Goal: Task Accomplishment & Management: Use online tool/utility

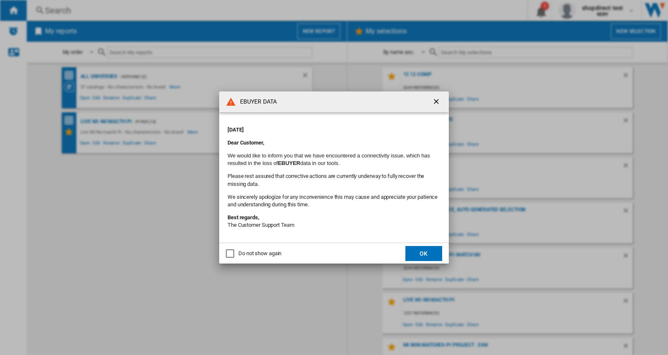
click at [435, 103] on ng-md-icon "getI18NText('BUTTONS.CLOSE_DIALOG')" at bounding box center [437, 102] width 10 height 10
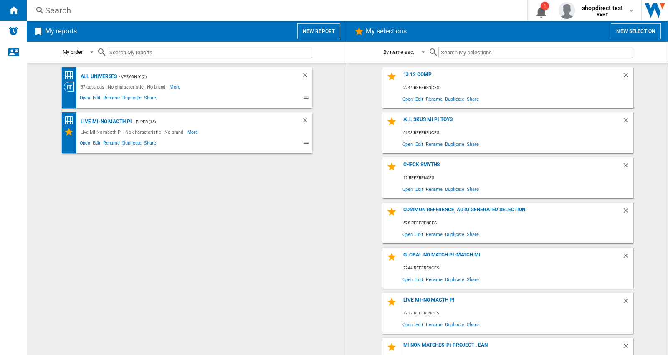
click at [97, 11] on div "Search" at bounding box center [275, 11] width 460 height 12
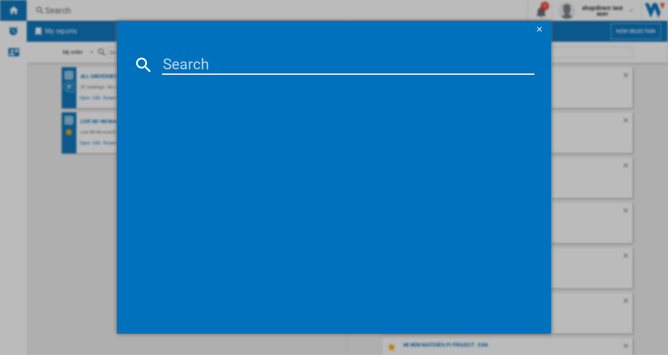
click at [186, 59] on input at bounding box center [348, 65] width 372 height 20
paste input "BLINK DOORBELL BLACK"
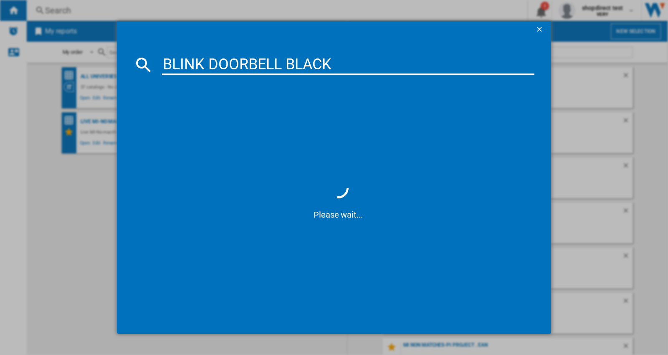
type input "BLINK DOORBELL BLACK"
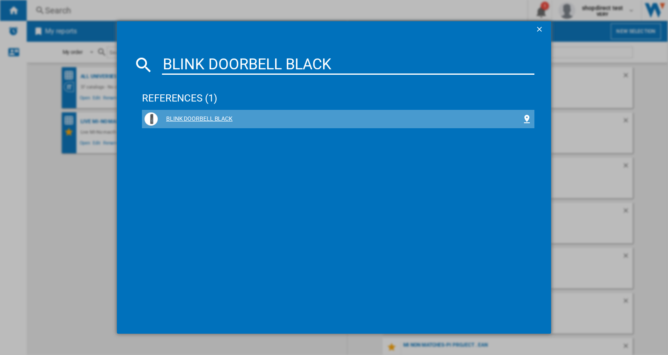
click at [199, 113] on div "BLINK DOORBELL BLACK" at bounding box center [337, 118] width 387 height 13
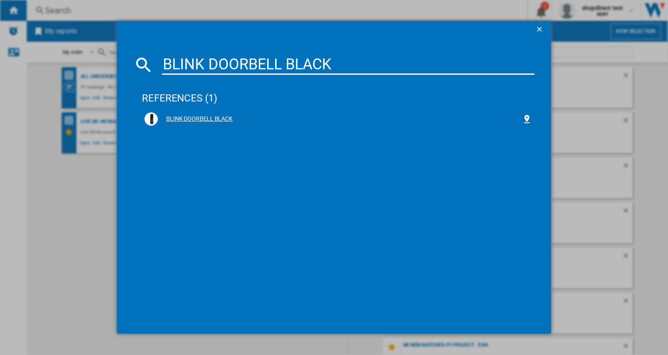
click at [206, 119] on div "BLINK DOORBELL BLACK" at bounding box center [340, 119] width 364 height 8
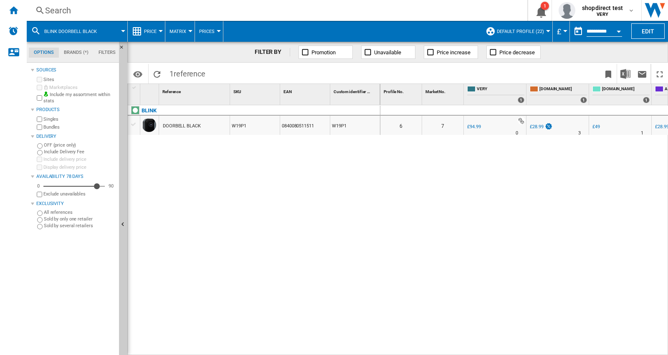
click at [43, 119] on label "Singles" at bounding box center [79, 119] width 72 height 6
click at [33, 30] on md-icon at bounding box center [36, 31] width 10 height 10
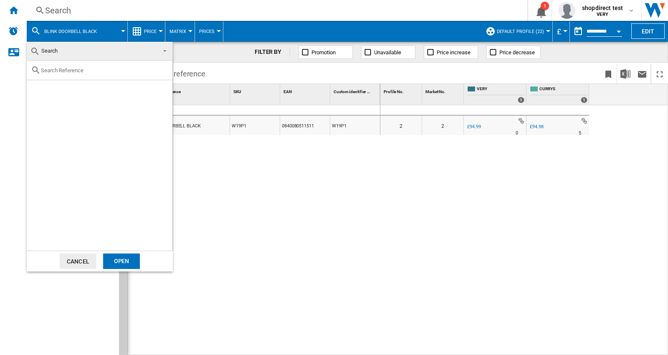
click at [60, 70] on input "text" at bounding box center [104, 70] width 127 height 6
paste input "SAMSUNG PROTECTION GALAXY S25 EDGE EFPS937CJEGWW GRAY"
type input "SAMSUNG PROTECTION GALAXY S25 EDGE EFPS937CJEGWW GRAY"
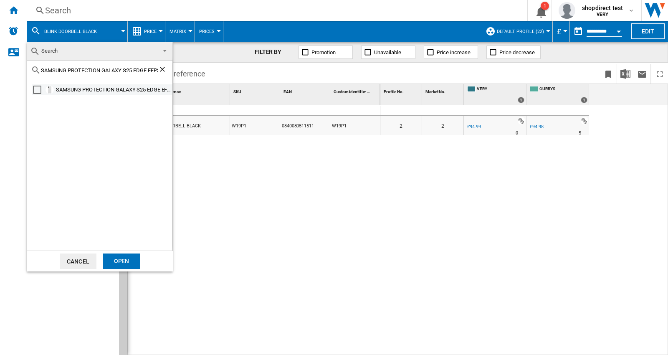
click at [35, 88] on div "Select" at bounding box center [37, 90] width 8 height 8
click at [116, 257] on div "Open" at bounding box center [121, 260] width 37 height 15
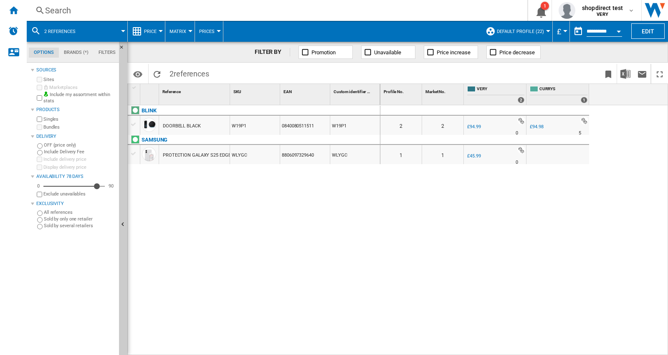
click at [35, 28] on md-icon at bounding box center [36, 31] width 10 height 10
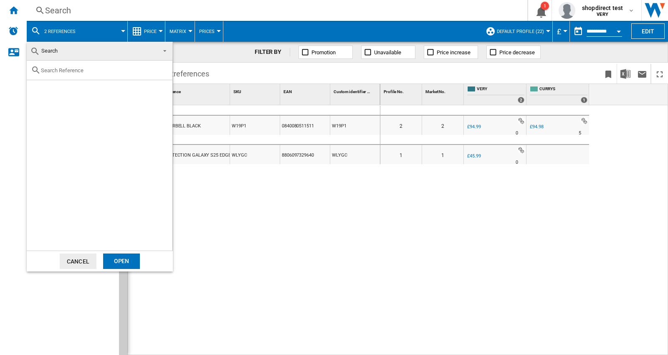
click at [56, 71] on input "text" at bounding box center [104, 70] width 127 height 6
paste input "SAMSUNG PROTECTION GALAXY S25 EDGE EFPS937CBEGWW BLACK"
type input "SAMSUNG PROTECTION GALAXY S25 EDGE EFPS937CBEGWW BLACK"
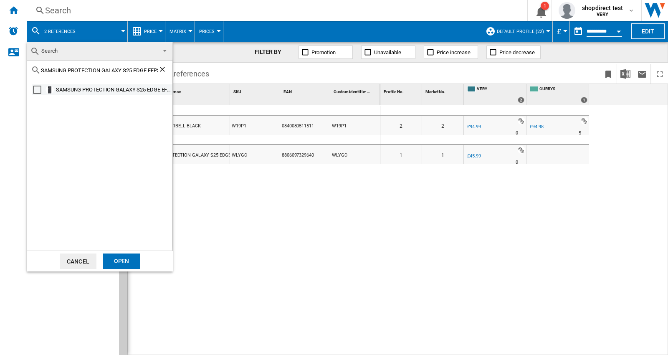
click at [35, 90] on div "Select" at bounding box center [37, 90] width 8 height 8
click at [119, 259] on div "Open" at bounding box center [121, 260] width 37 height 15
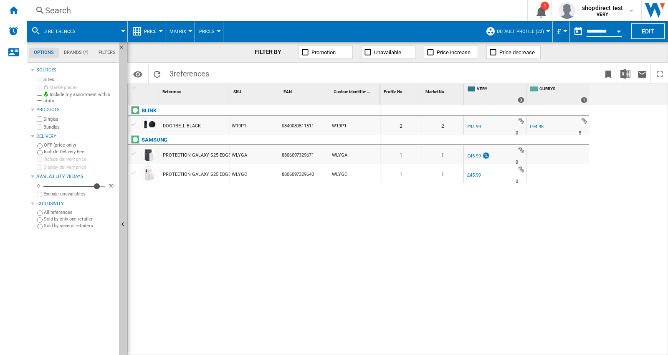
click at [31, 26] on md-icon at bounding box center [36, 31] width 10 height 10
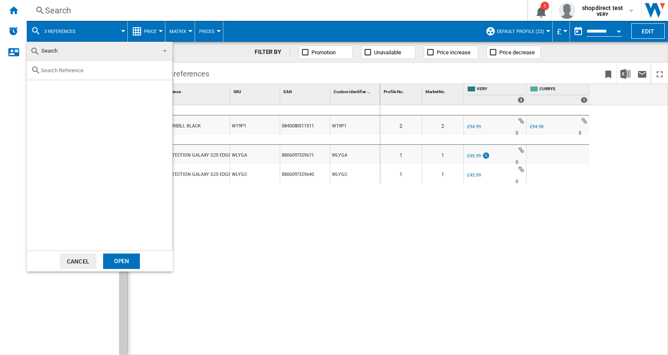
click at [60, 68] on input "text" at bounding box center [104, 70] width 127 height 6
paste input "SAMSUNG PROTECTION GALAXY S25 EDGE EFPS937CLEGWW BLUE"
type input "SAMSUNG PROTECTION GALAXY S25 EDGE EFPS937CLEGWW BLUE"
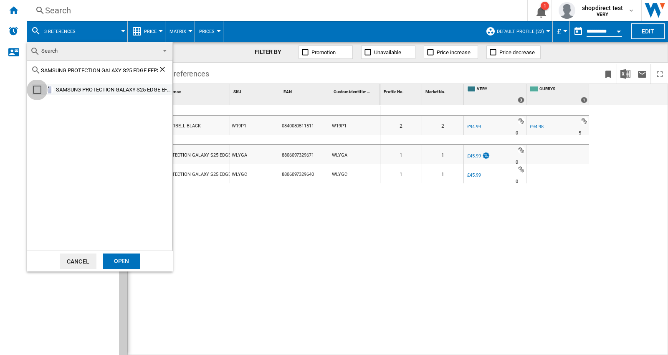
click at [33, 90] on div "Select" at bounding box center [37, 90] width 8 height 8
click at [129, 263] on div "Open" at bounding box center [121, 260] width 37 height 15
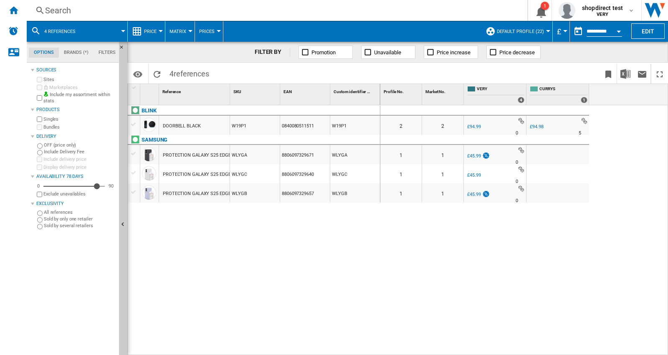
click at [34, 30] on md-icon at bounding box center [36, 31] width 10 height 10
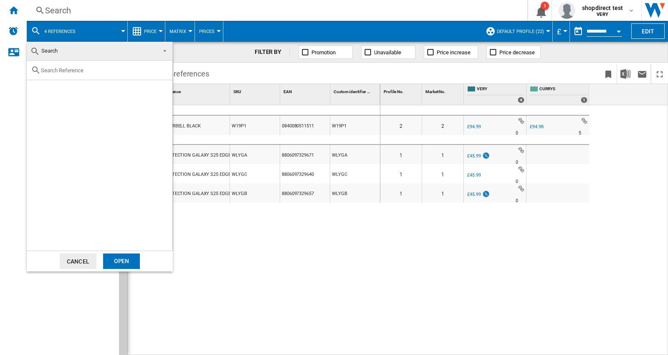
click at [58, 71] on input "text" at bounding box center [104, 70] width 127 height 6
paste input "LOGITECH C922 PRO STREAM BLACK 960001088"
type input "LOGITECH C922 PRO STREAM BLACK 960001088"
click at [39, 90] on div "Select" at bounding box center [37, 90] width 8 height 8
click at [120, 263] on div "Open" at bounding box center [121, 260] width 37 height 15
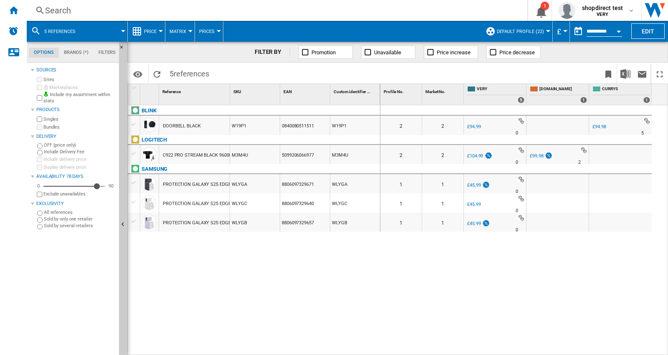
click at [33, 30] on md-icon at bounding box center [36, 31] width 10 height 10
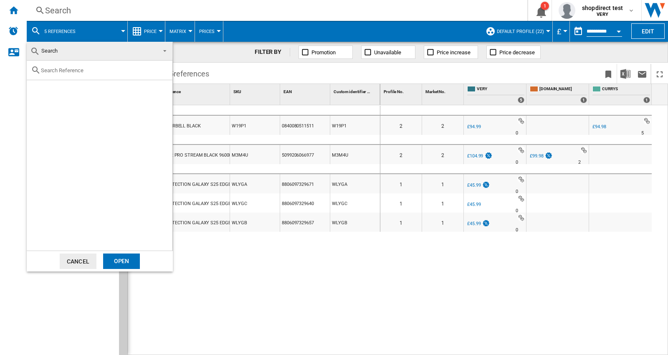
click at [60, 71] on input "text" at bounding box center [104, 70] width 127 height 6
paste input "SAMSUNG PROTECTION GALAXY S25 EDGE EFPS937CBEGWW BLACK"
type input "SAMSUNG PROTECTION GALAXY S25 EDGE EFPS937CBEGWW BLACK"
click at [297, 272] on md-backdrop at bounding box center [334, 177] width 668 height 355
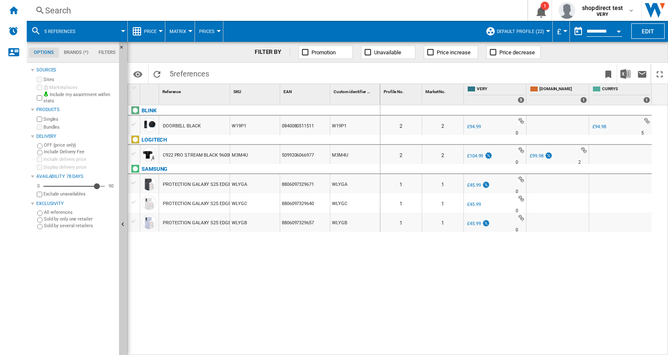
scroll to position [0, 0]
